Goal: Task Accomplishment & Management: Use online tool/utility

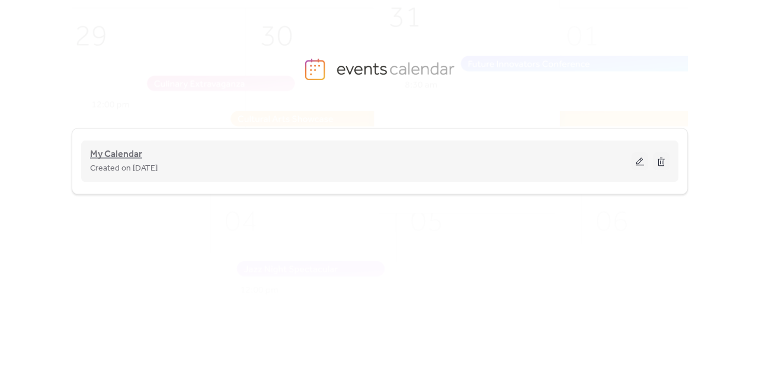
click at [114, 154] on span "My Calendar" at bounding box center [116, 154] width 52 height 14
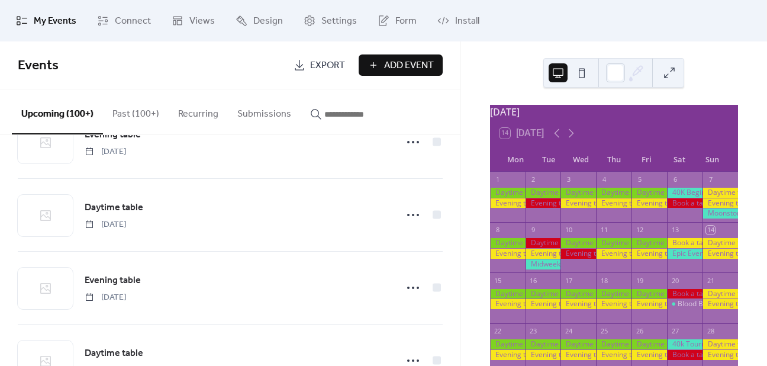
scroll to position [275, 0]
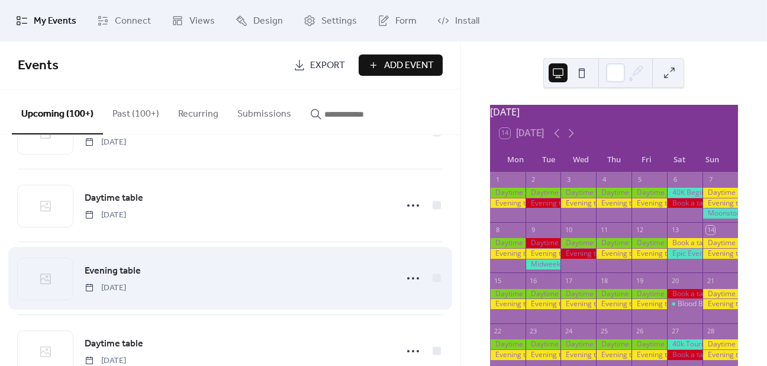
click at [114, 269] on span "Evening table" at bounding box center [113, 271] width 56 height 14
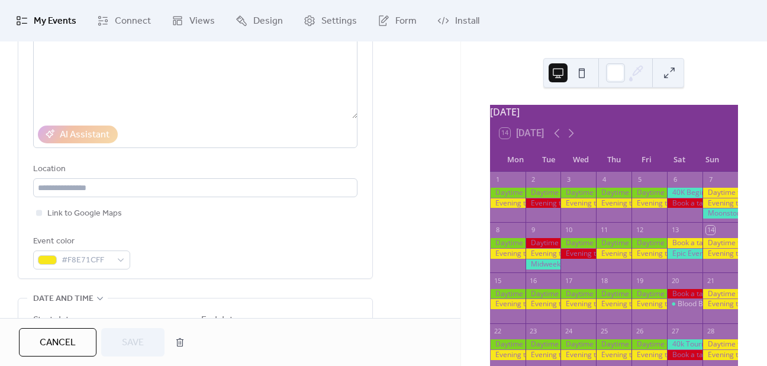
scroll to position [274, 0]
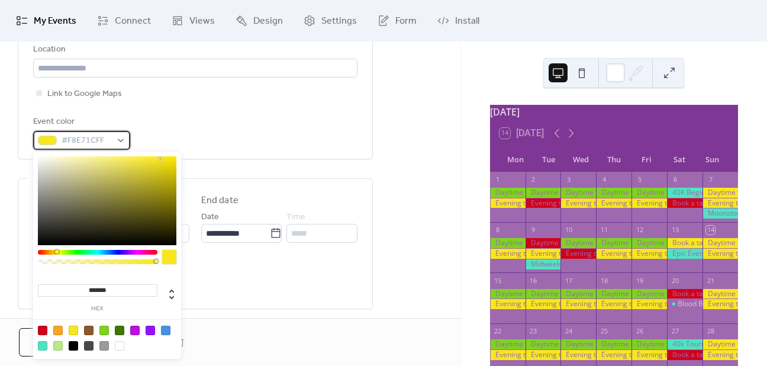
click at [109, 137] on span "#F8E71CFF" at bounding box center [87, 141] width 50 height 14
click at [42, 326] on div at bounding box center [42, 330] width 9 height 9
type input "*******"
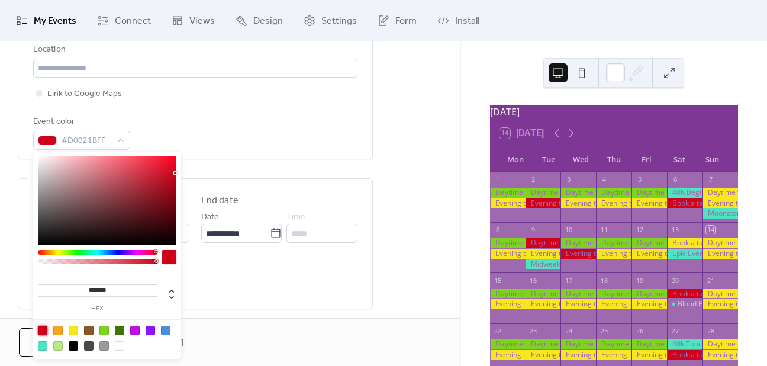
click at [251, 271] on div "All day Show date only Hide end time" at bounding box center [195, 278] width 325 height 43
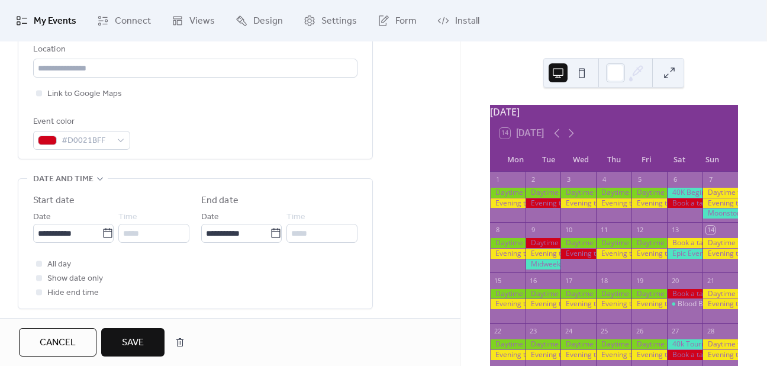
click at [144, 342] on button "Save" at bounding box center [132, 342] width 63 height 28
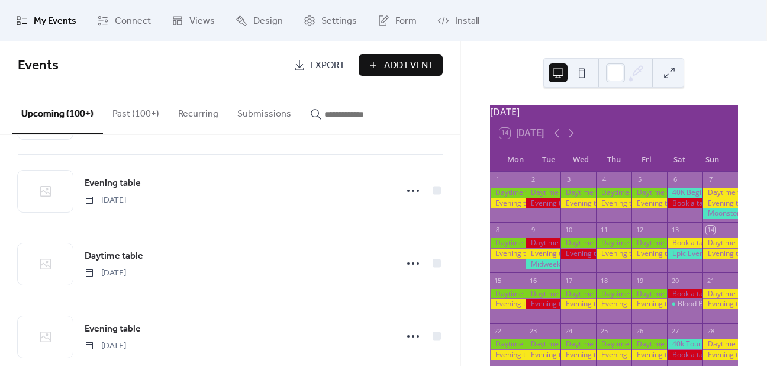
scroll to position [466, 0]
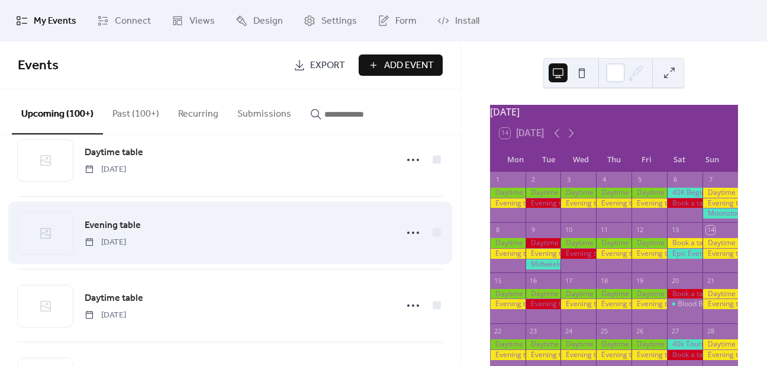
click at [126, 237] on span "[DATE]" at bounding box center [105, 242] width 41 height 12
click at [114, 220] on span "Evening table" at bounding box center [113, 226] width 56 height 14
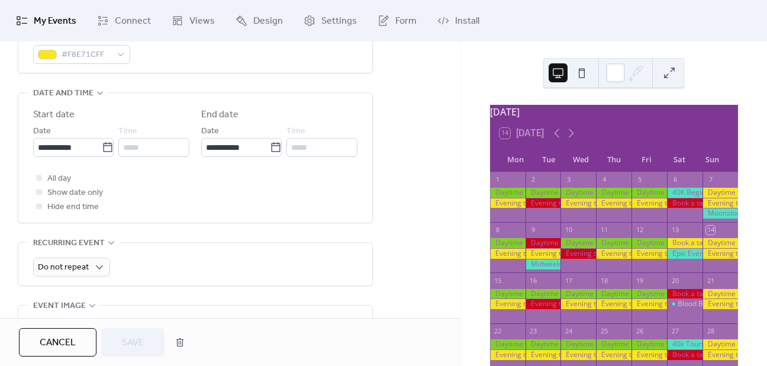
scroll to position [351, 0]
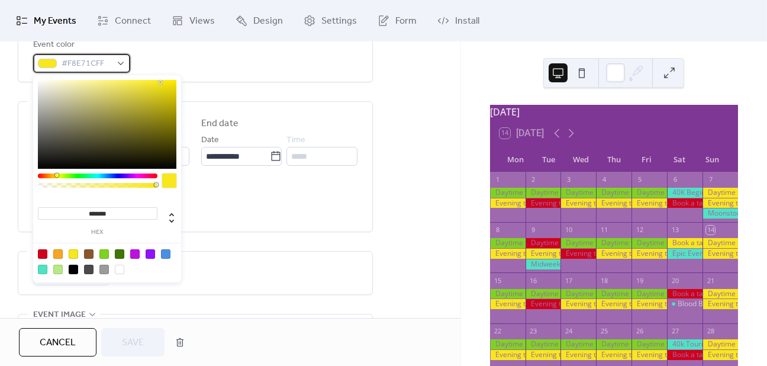
click at [69, 67] on span "#F8E71CFF" at bounding box center [87, 64] width 50 height 14
click at [41, 250] on div at bounding box center [42, 253] width 9 height 9
type input "*******"
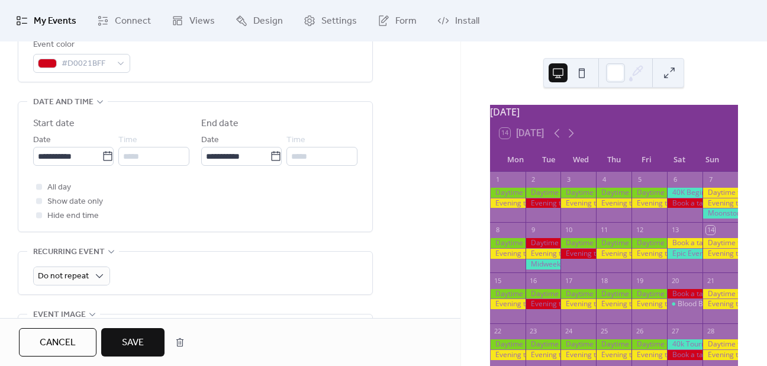
click at [126, 342] on span "Save" at bounding box center [133, 343] width 22 height 14
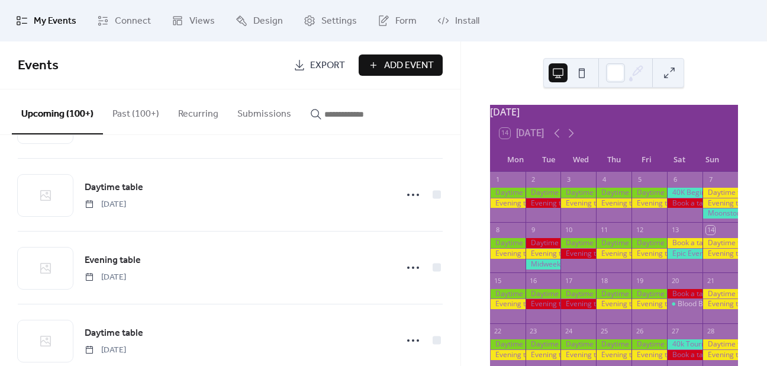
scroll to position [580, 0]
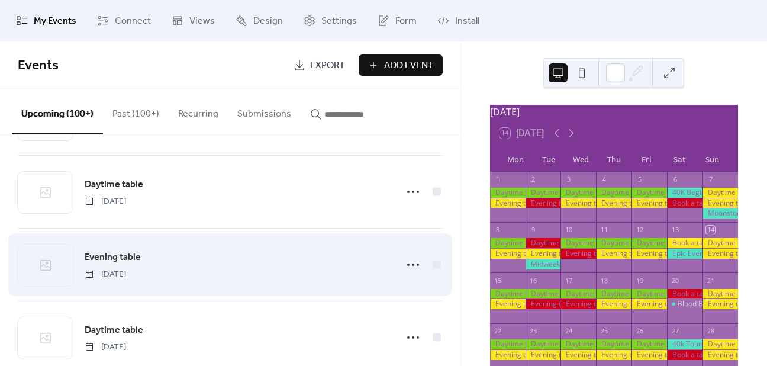
click at [125, 255] on span "Evening table" at bounding box center [113, 257] width 56 height 14
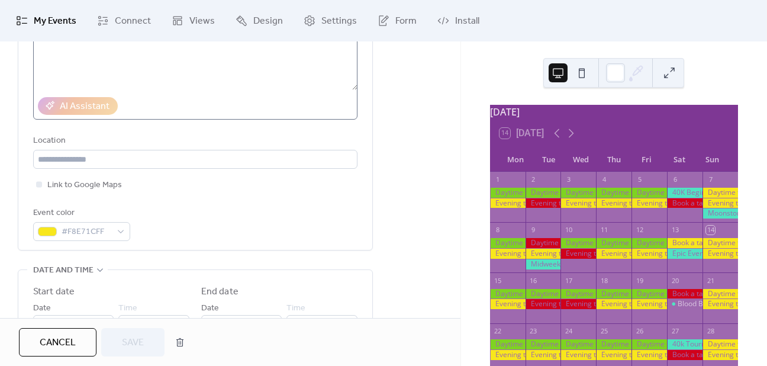
scroll to position [253, 0]
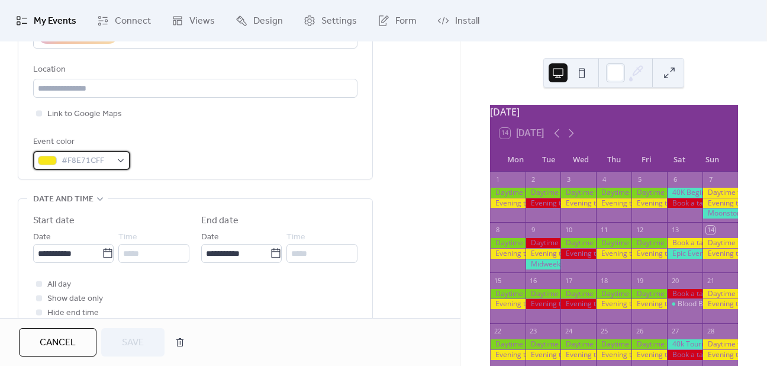
click at [100, 162] on span "#F8E71CFF" at bounding box center [87, 161] width 50 height 14
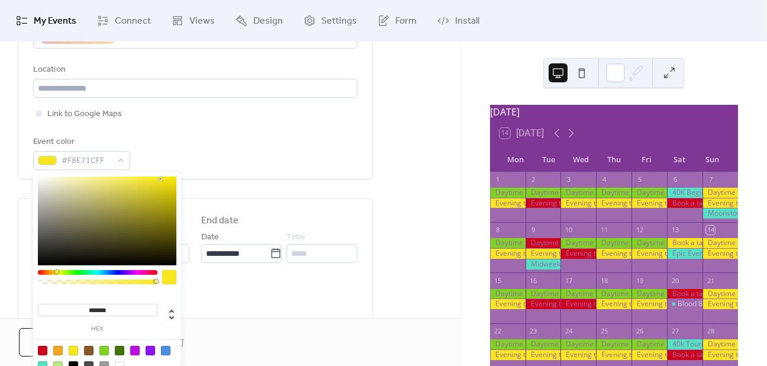
click at [40, 348] on div at bounding box center [42, 350] width 9 height 9
type input "*******"
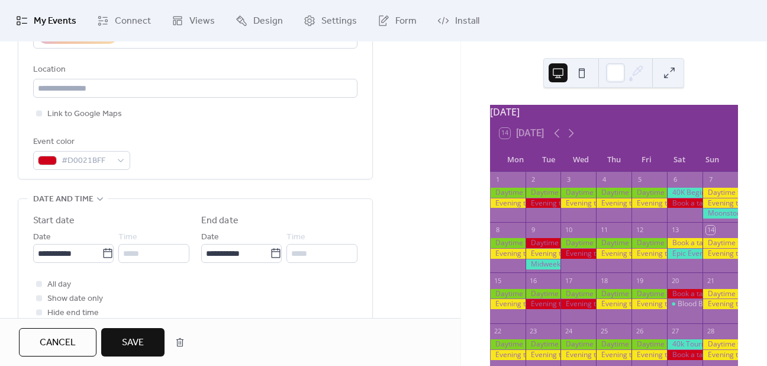
click at [282, 314] on div "All day Show date only Hide end time" at bounding box center [195, 298] width 325 height 43
click at [130, 345] on span "Save" at bounding box center [133, 343] width 22 height 14
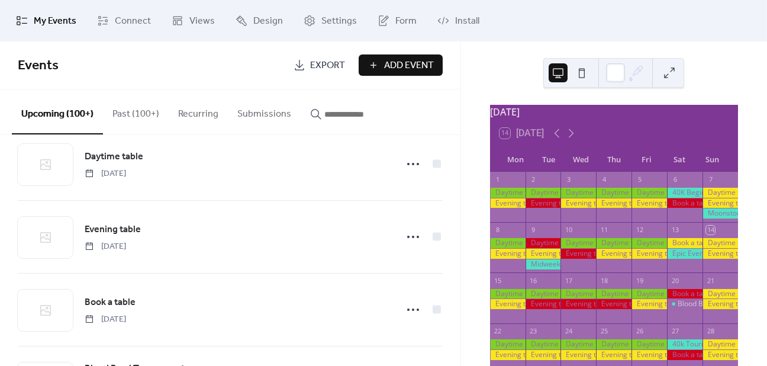
scroll to position [757, 0]
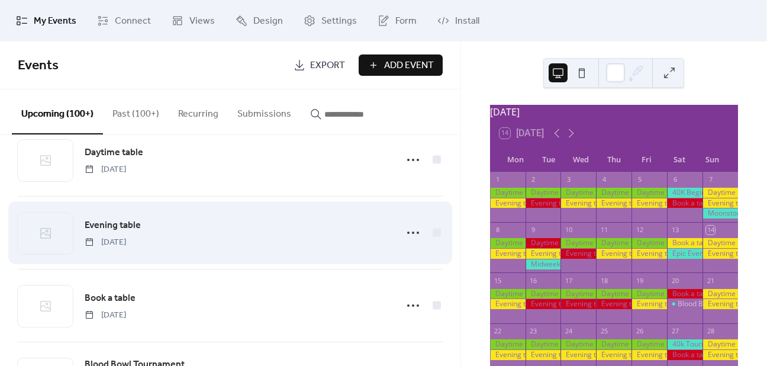
click at [121, 226] on span "Evening table" at bounding box center [113, 226] width 56 height 14
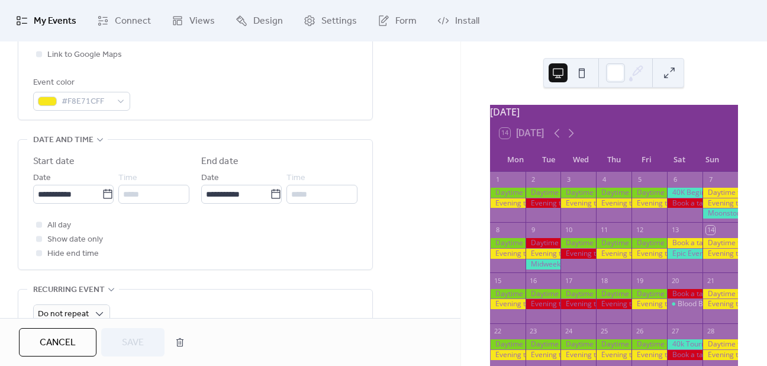
scroll to position [312, 0]
click at [109, 101] on span "#F8E71CFF" at bounding box center [87, 102] width 50 height 14
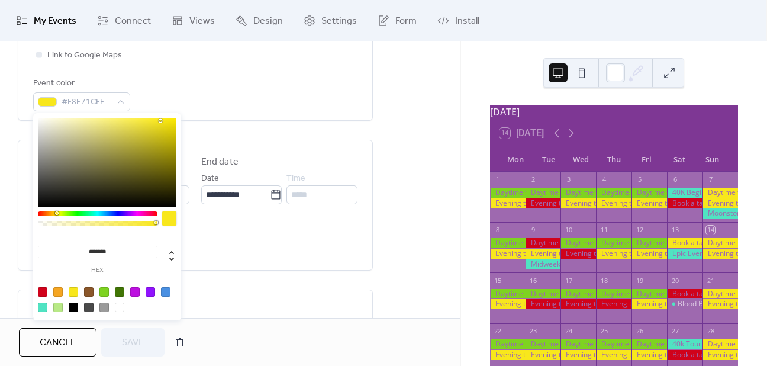
click at [43, 285] on div at bounding box center [107, 299] width 150 height 37
click at [42, 288] on div at bounding box center [42, 291] width 9 height 9
type input "*******"
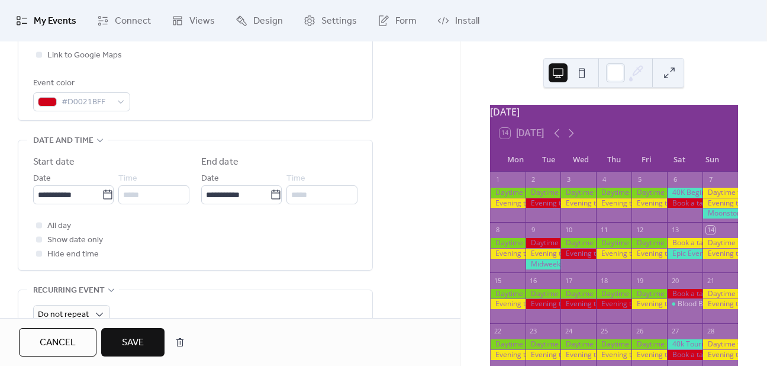
click at [112, 346] on button "Save" at bounding box center [132, 342] width 63 height 28
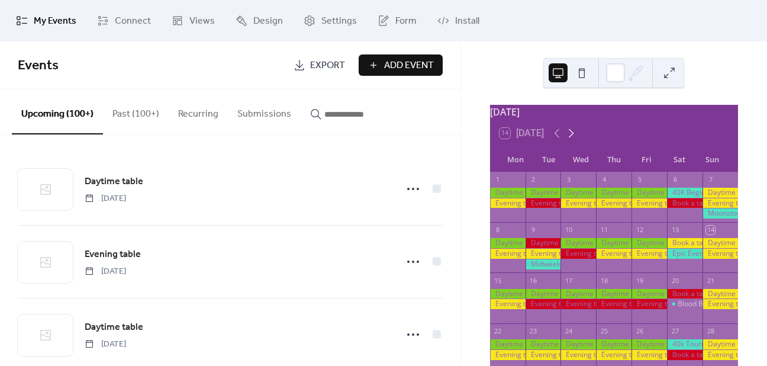
click at [570, 135] on icon at bounding box center [571, 133] width 14 height 14
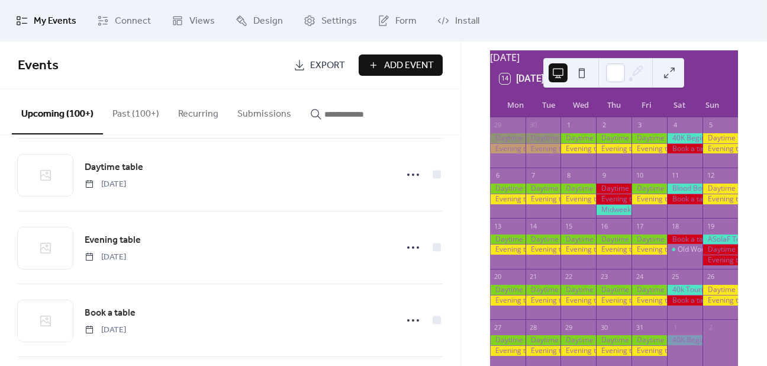
scroll to position [4894, 0]
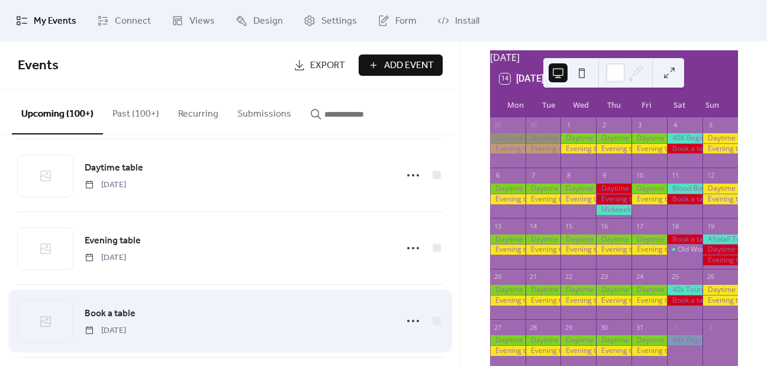
click at [109, 307] on span "Book a table" at bounding box center [110, 314] width 51 height 14
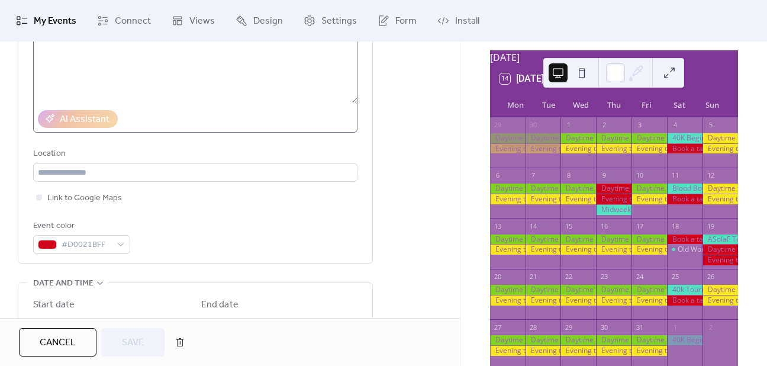
scroll to position [197, 0]
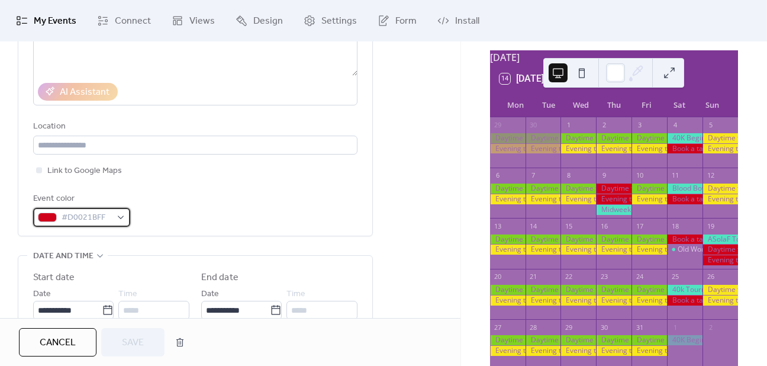
click at [118, 215] on div "#D0021BFF" at bounding box center [81, 217] width 97 height 19
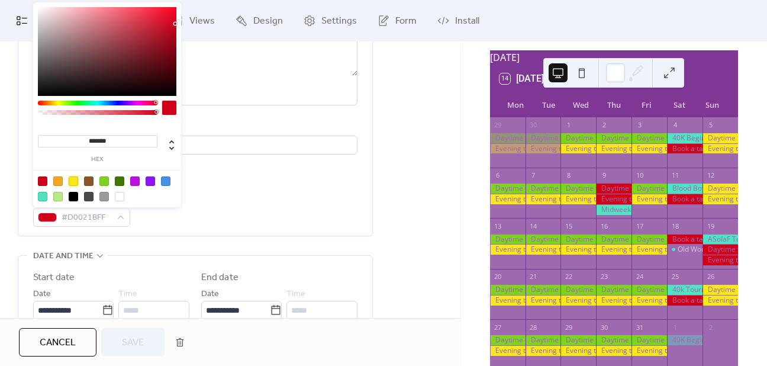
click at [72, 177] on div at bounding box center [73, 180] width 9 height 9
type input "*******"
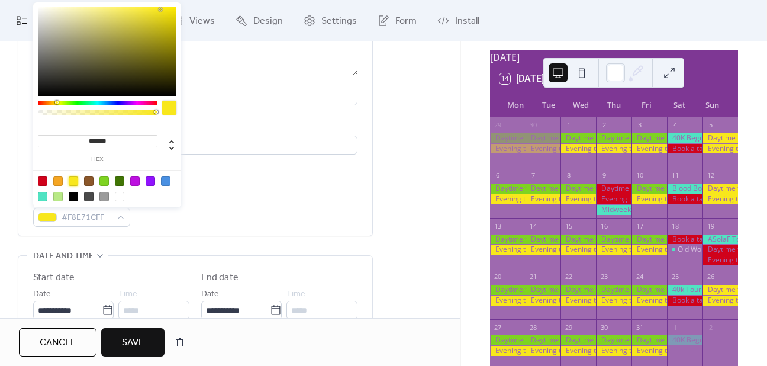
click at [135, 332] on button "Save" at bounding box center [132, 342] width 63 height 28
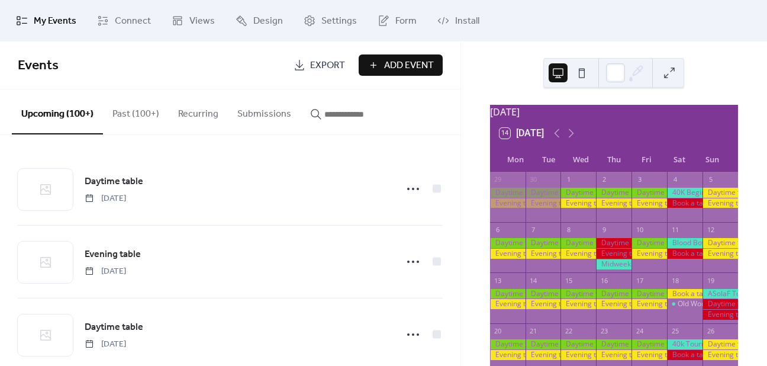
scroll to position [2, 0]
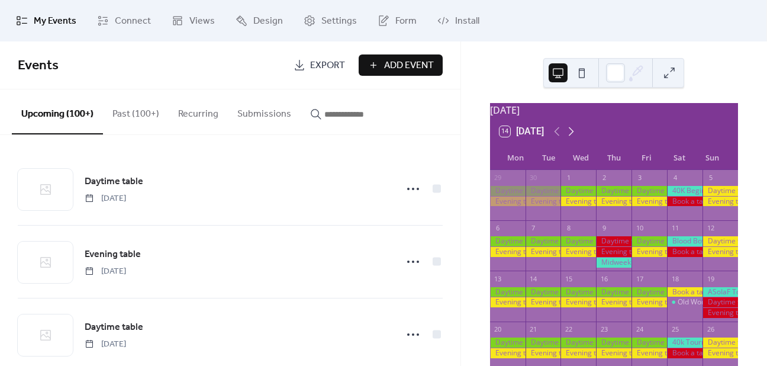
click at [568, 139] on icon at bounding box center [571, 131] width 14 height 14
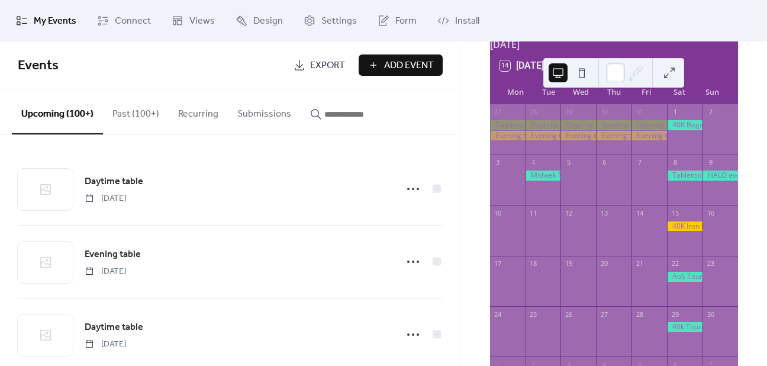
scroll to position [66, 0]
